Goal: Book appointment/travel/reservation

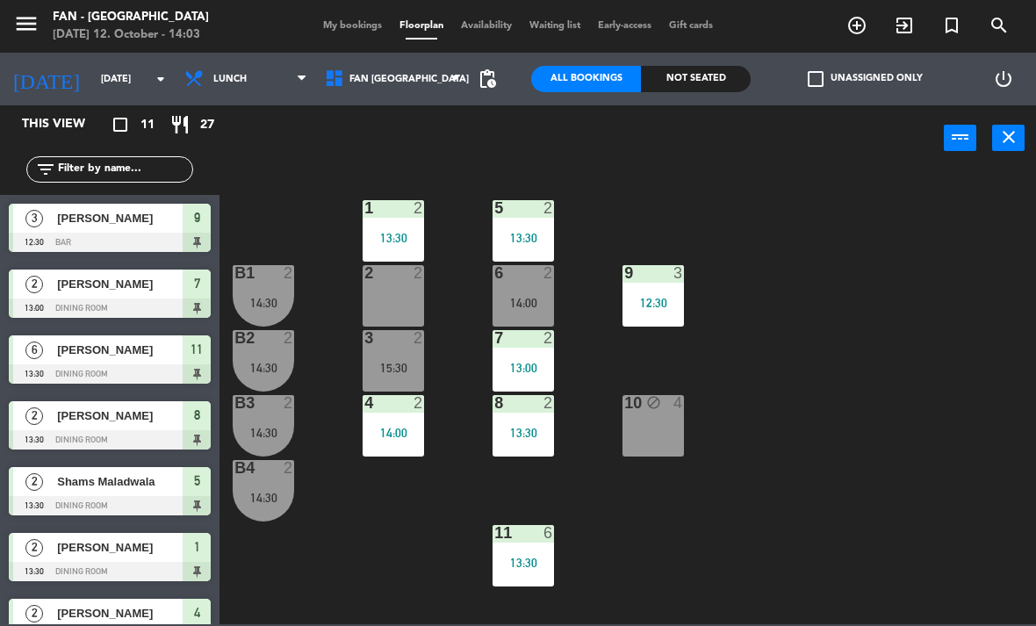
click at [391, 503] on div "1 2 13:30 5 2 13:30 B1 2 14:30 9 3 12:30 2 2 6 2 14:00 B2 2 14:30 3 2 15:30 7 2…" at bounding box center [633, 396] width 806 height 455
click at [270, 421] on div "B3 2 14:30" at bounding box center [263, 425] width 61 height 61
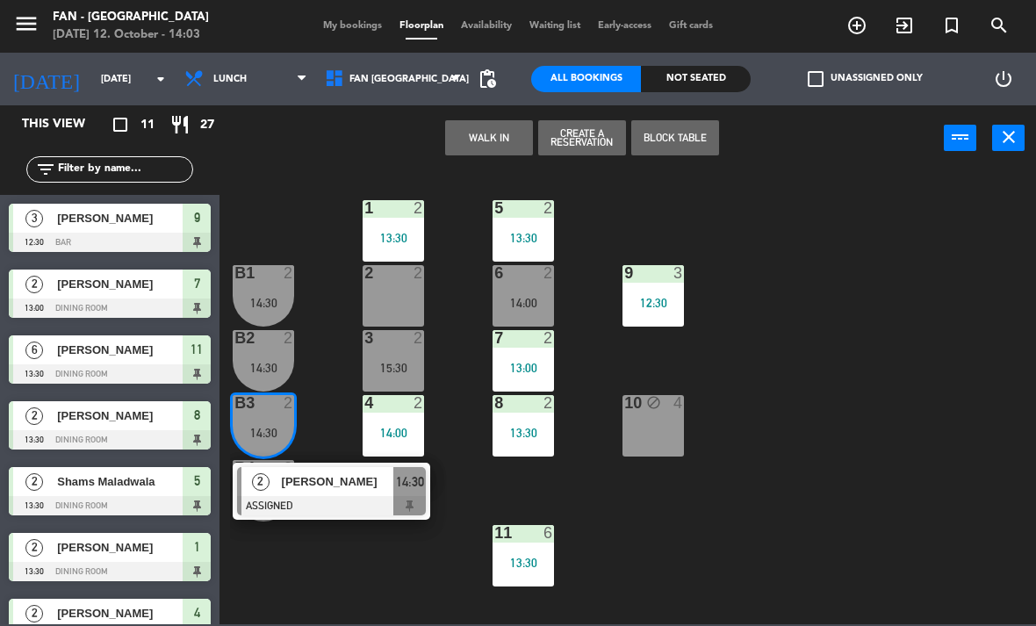
click at [371, 511] on div at bounding box center [331, 505] width 189 height 19
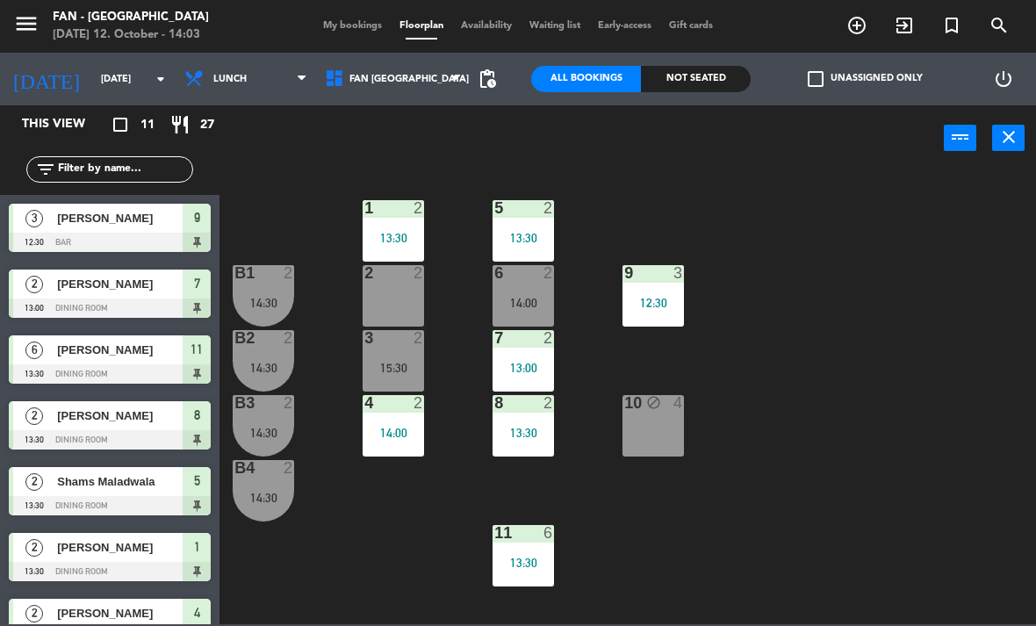
scroll to position [63, 0]
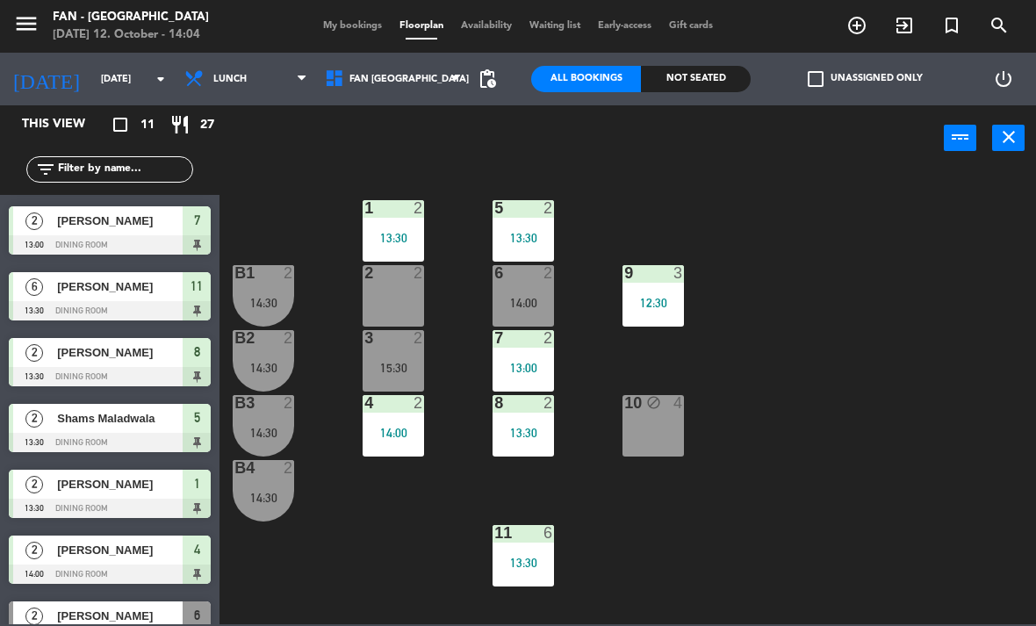
click at [356, 24] on span "My bookings" at bounding box center [352, 26] width 76 height 10
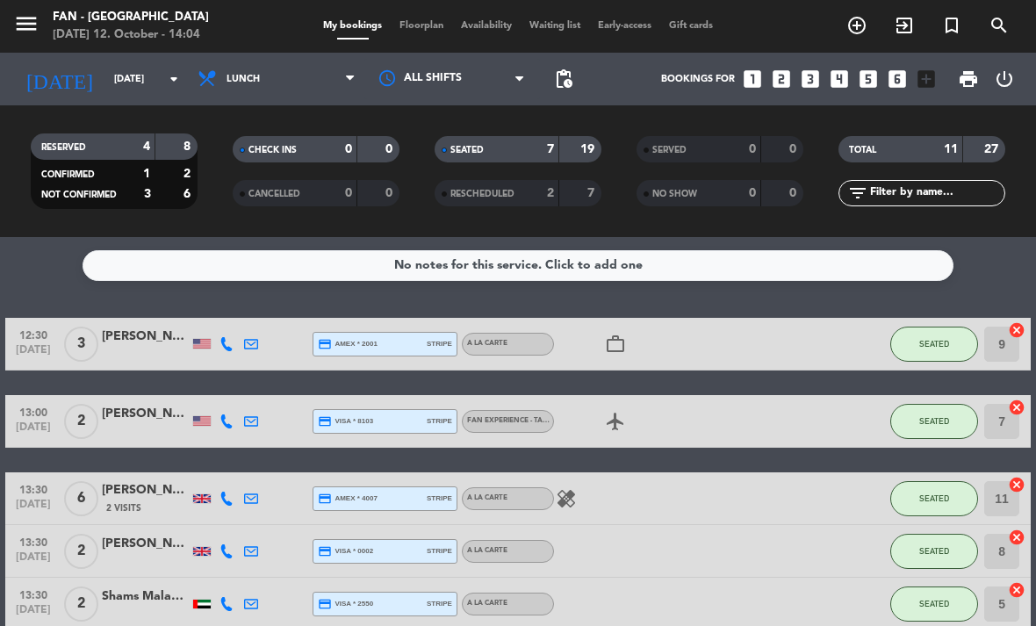
click at [416, 30] on span "Floorplan" at bounding box center [421, 26] width 61 height 10
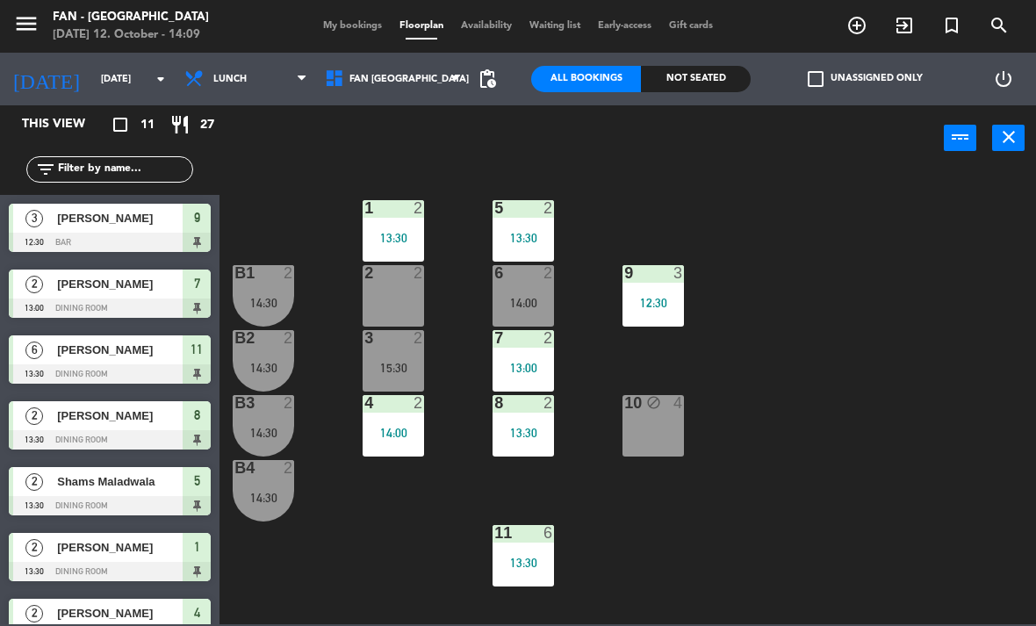
click at [342, 11] on div "menu Fan - [GEOGRAPHIC_DATA] [DATE] 12. October - 14:09 My bookings Floorplan A…" at bounding box center [518, 26] width 1036 height 53
click at [350, 27] on span "My bookings" at bounding box center [352, 26] width 76 height 10
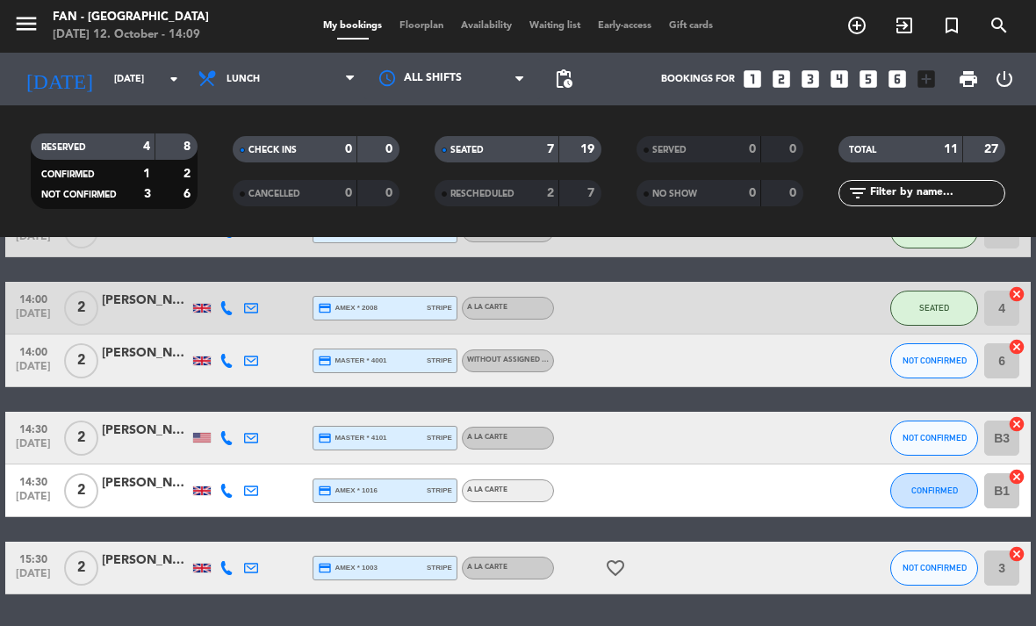
scroll to position [426, 0]
